Goal: Information Seeking & Learning: Learn about a topic

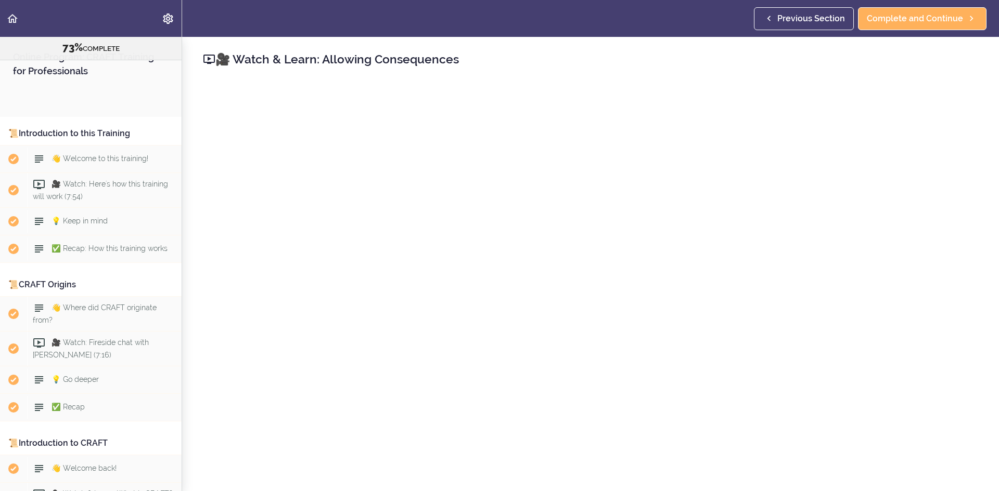
scroll to position [5657, 0]
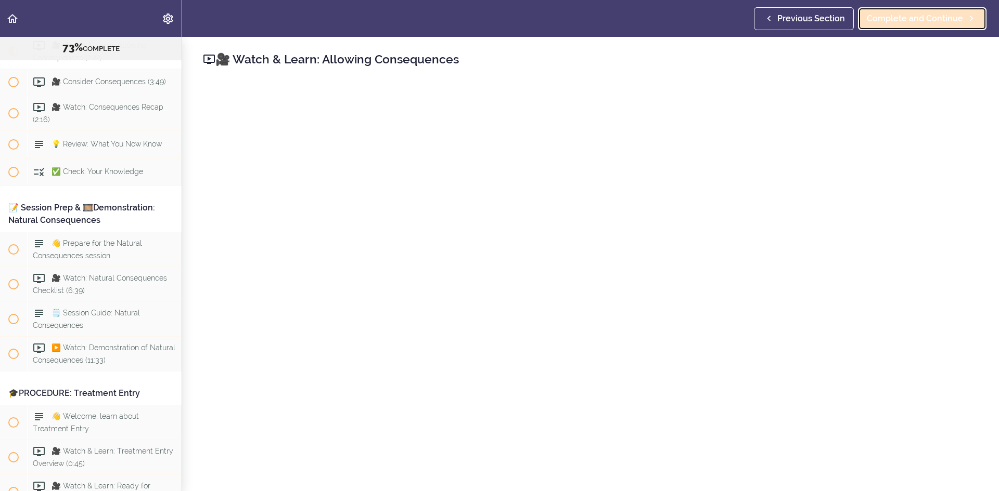
click at [920, 29] on link "Complete and Continue" at bounding box center [922, 18] width 128 height 23
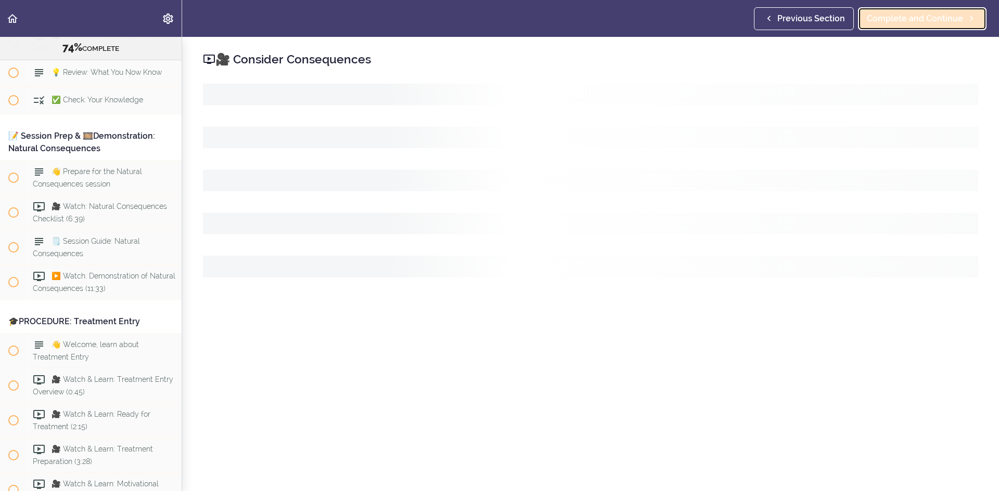
scroll to position [5744, 0]
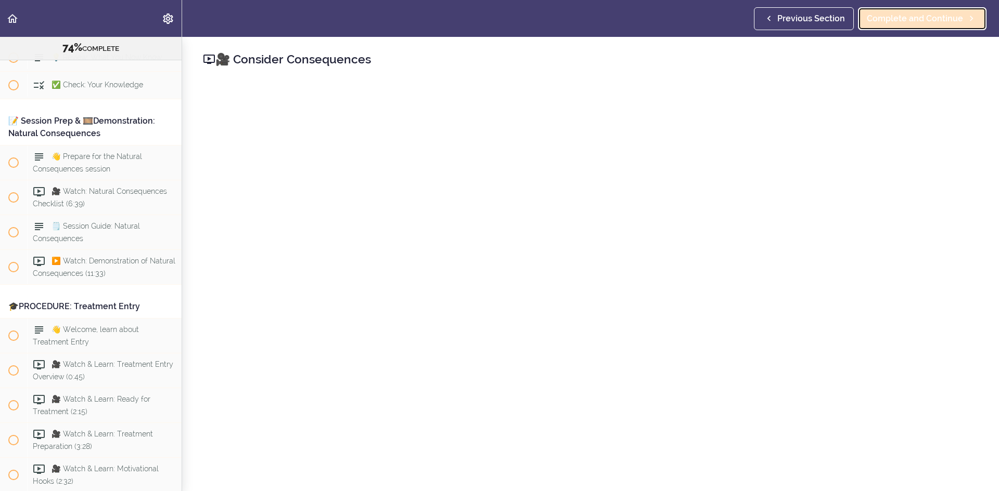
click at [919, 27] on link "Complete and Continue" at bounding box center [922, 18] width 128 height 23
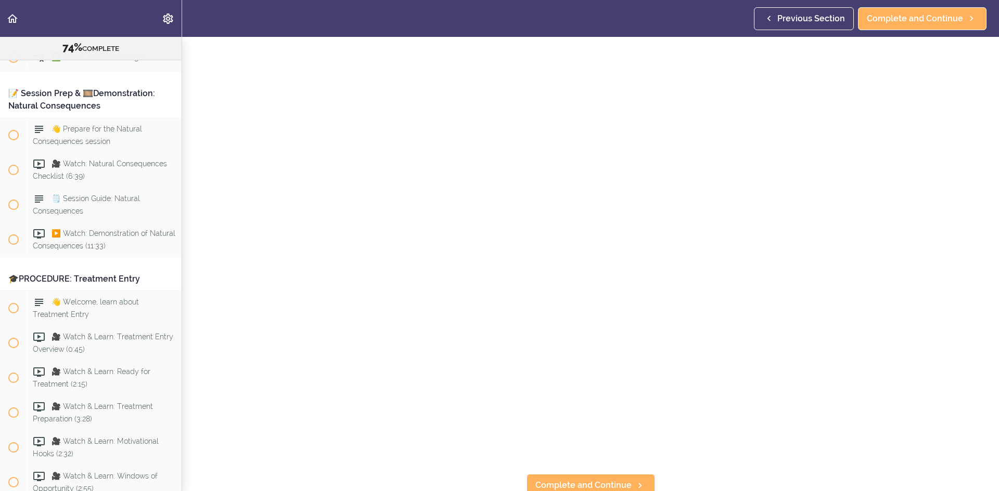
scroll to position [52, 0]
click at [891, 12] on span "Complete and Continue" at bounding box center [914, 18] width 96 height 12
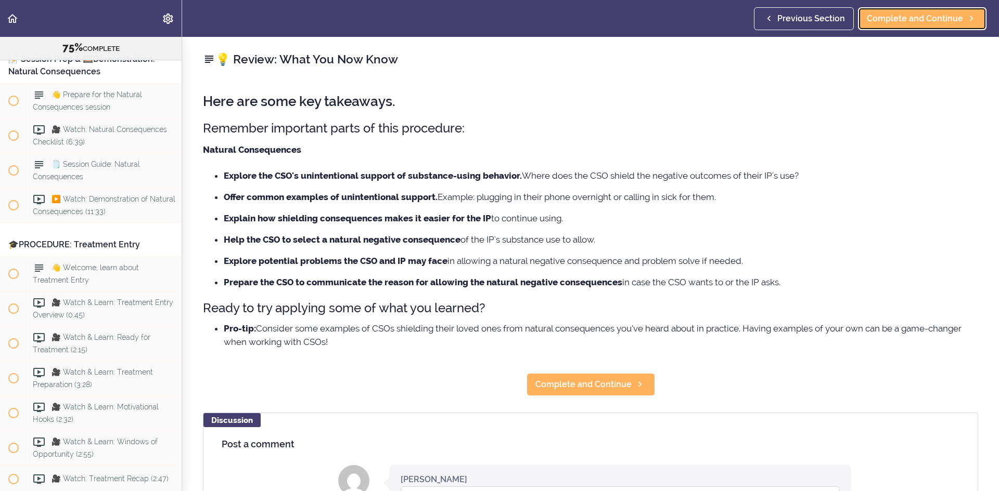
scroll to position [5806, 0]
click at [909, 25] on link "Complete and Continue" at bounding box center [922, 18] width 128 height 23
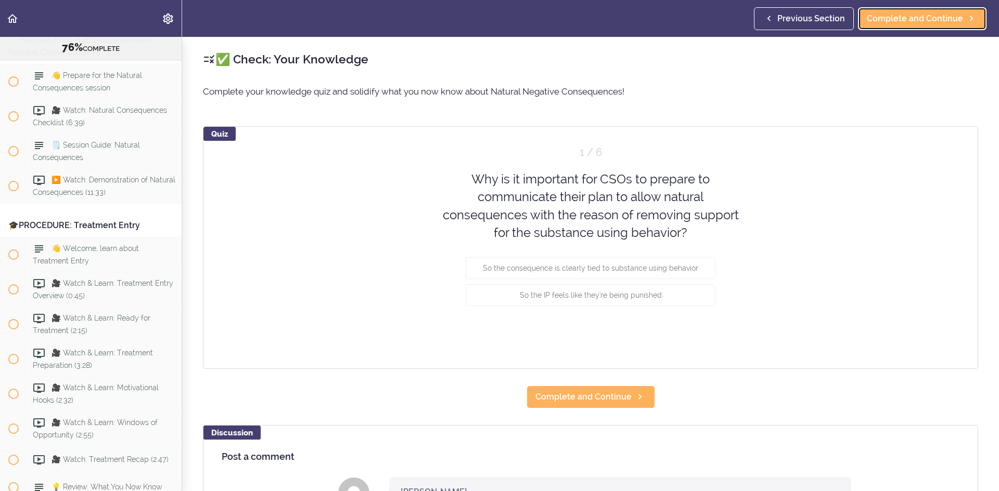
scroll to position [5834, 0]
